Goal: Transaction & Acquisition: Purchase product/service

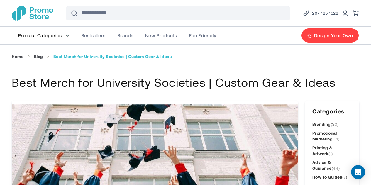
click at [66, 37] on link "Product Categories" at bounding box center [43, 36] width 63 height 18
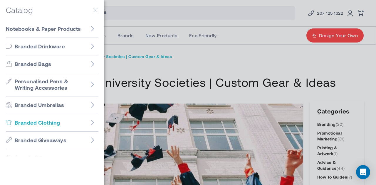
click at [46, 119] on link "Branded Clothing" at bounding box center [52, 123] width 92 height 18
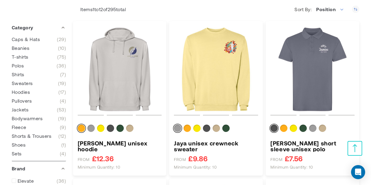
scroll to position [117, 0]
click at [22, 127] on span "Fleece" at bounding box center [19, 128] width 15 height 6
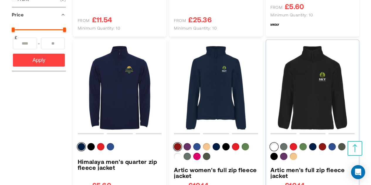
scroll to position [270, 0]
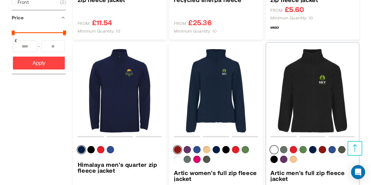
click at [297, 93] on img "Artic men&#039;s full zip fleece jacket" at bounding box center [313, 91] width 84 height 84
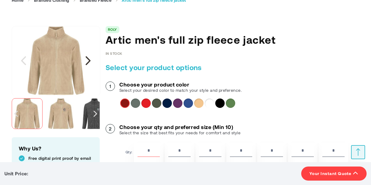
scroll to position [79, 0]
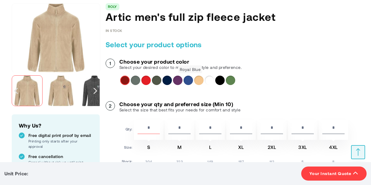
click at [185, 81] on div "Royal Blue" at bounding box center [188, 80] width 9 height 9
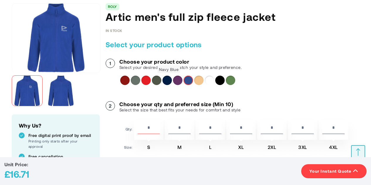
click at [165, 81] on div "Navy Blue" at bounding box center [167, 80] width 9 height 9
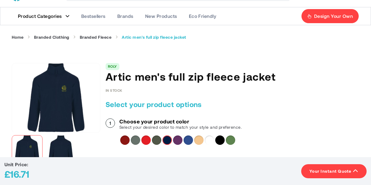
scroll to position [18, 0]
